Goal: Information Seeking & Learning: Check status

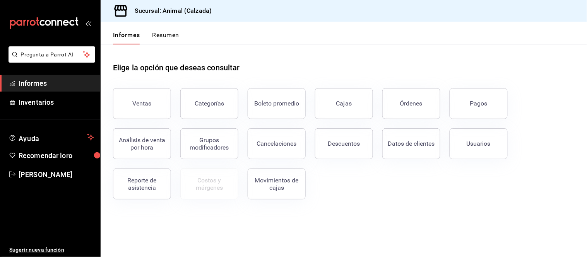
drag, startPoint x: 478, startPoint y: 99, endPoint x: 434, endPoint y: 48, distance: 67.2
click at [478, 100] on font "Pagos" at bounding box center [478, 103] width 17 height 7
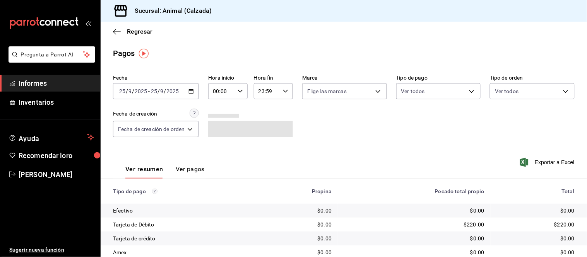
click at [238, 84] on div "00:00 Hora inicio" at bounding box center [227, 91] width 39 height 16
click at [222, 158] on font "05" at bounding box center [219, 161] width 6 height 6
type input "05:00"
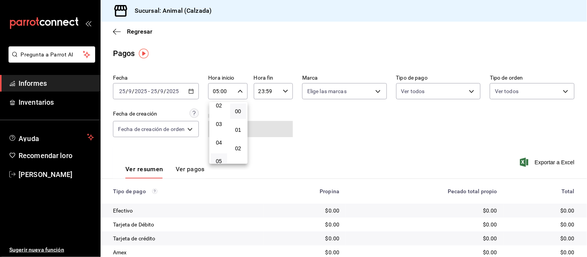
click at [350, 121] on div at bounding box center [293, 128] width 587 height 257
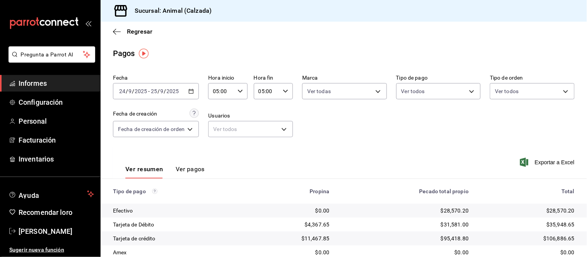
click at [54, 84] on span "Informes" at bounding box center [56, 83] width 75 height 10
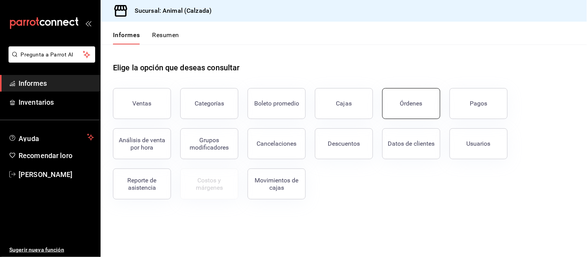
click at [426, 111] on button "Órdenes" at bounding box center [411, 103] width 58 height 31
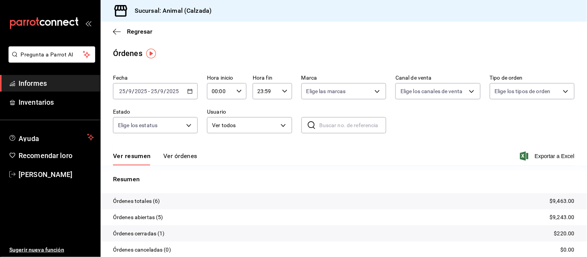
click at [188, 91] on \(Stroke\) "button" at bounding box center [190, 91] width 5 height 4
click at [234, 91] on div "00:00 Hora inicio" at bounding box center [226, 91] width 39 height 16
click at [213, 117] on font "05" at bounding box center [215, 118] width 6 height 6
type input "05:00"
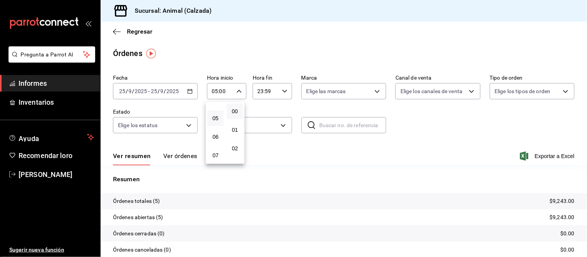
click at [177, 161] on div at bounding box center [293, 128] width 587 height 257
click at [178, 159] on font "Ver órdenes" at bounding box center [180, 155] width 34 height 7
